Goal: Obtain resource: Obtain resource

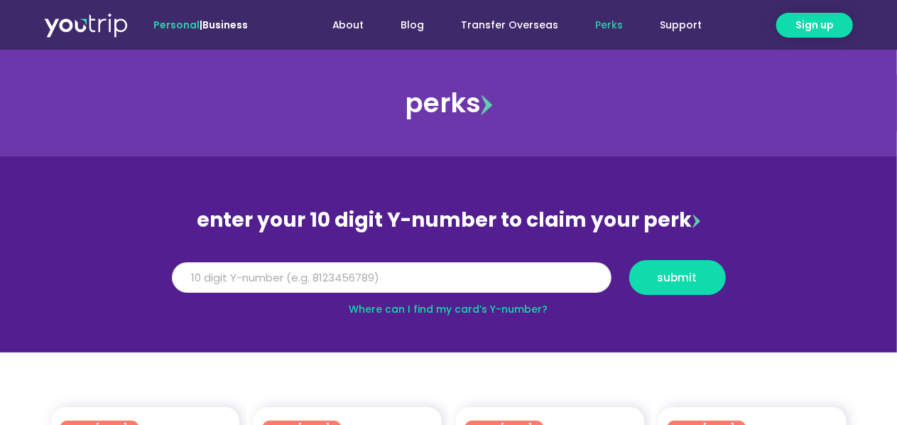
click at [332, 277] on input "Y Number" at bounding box center [391, 277] width 439 height 31
click at [303, 266] on input "Y Number" at bounding box center [391, 277] width 439 height 31
paste input "8163312671"
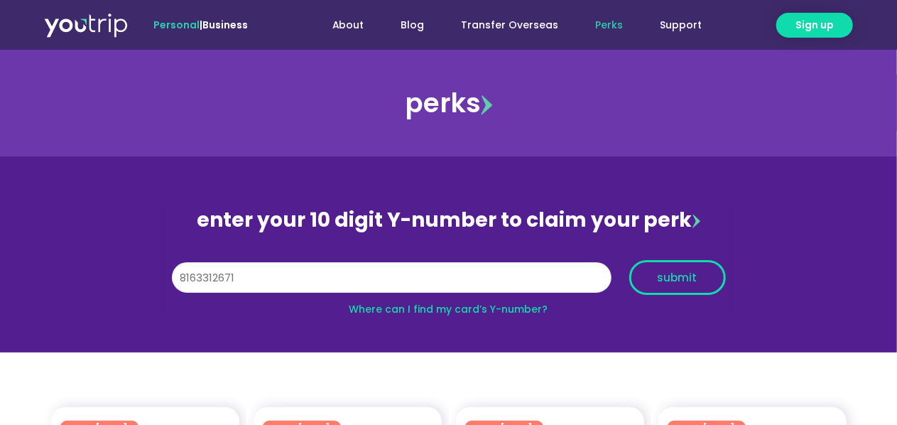
type input "8163312671"
click at [665, 283] on span "submit" at bounding box center [677, 277] width 40 height 11
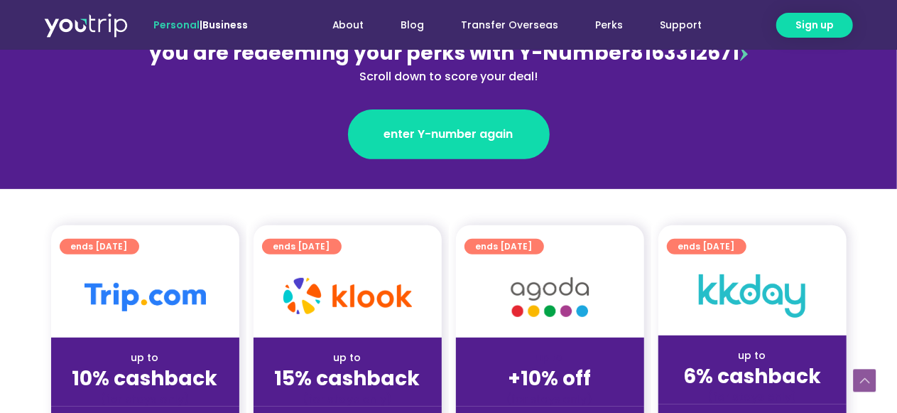
scroll to position [355, 0]
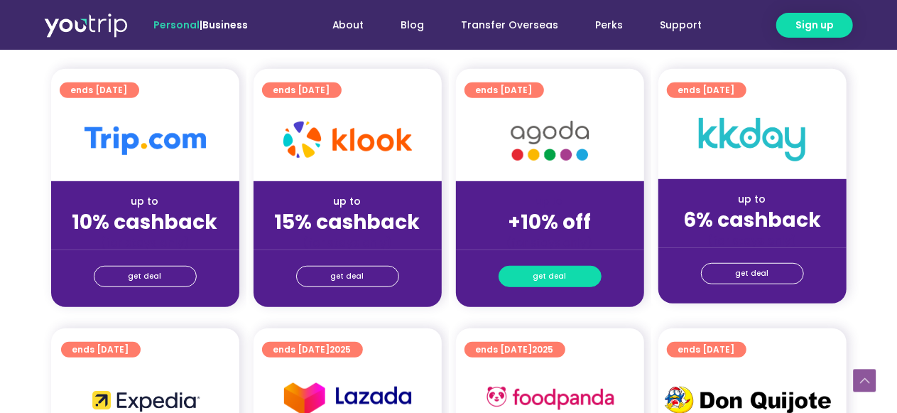
click at [541, 279] on span "get deal" at bounding box center [549, 276] width 33 height 20
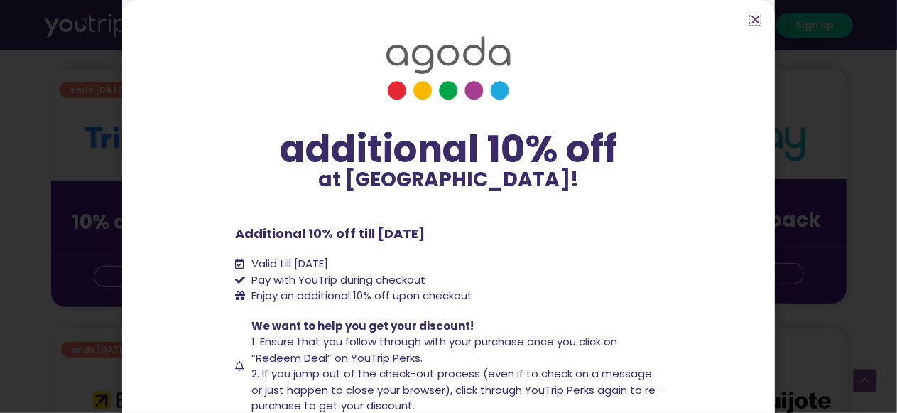
scroll to position [97, 0]
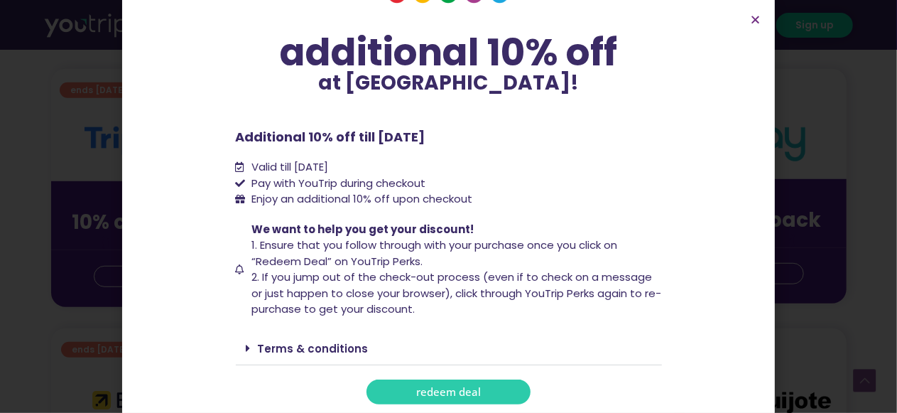
click at [470, 393] on span "redeem deal" at bounding box center [448, 391] width 65 height 11
